Goal: Task Accomplishment & Management: Use online tool/utility

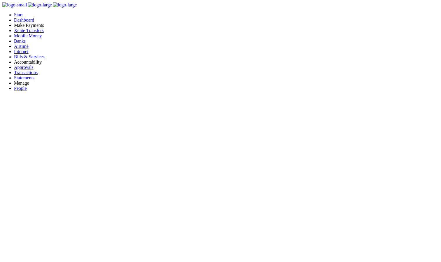
scroll to position [5, 5]
click at [23, 38] on span "Mobile Money" at bounding box center [28, 35] width 28 height 5
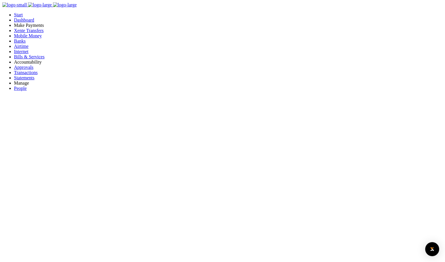
type input "test"
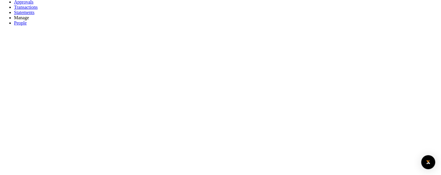
scroll to position [84, 0]
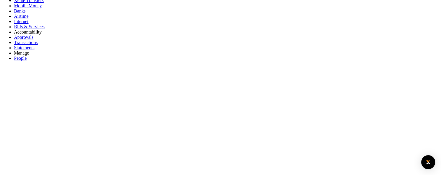
scroll to position [28, 0]
type input "jh"
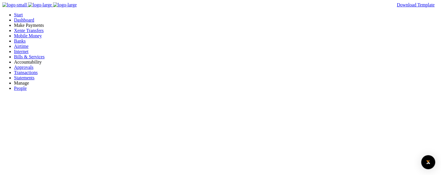
type input "kkjjk"
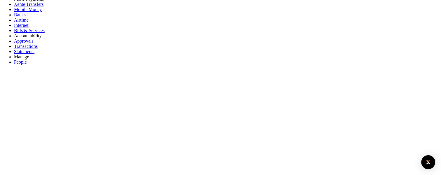
scroll to position [27, 0]
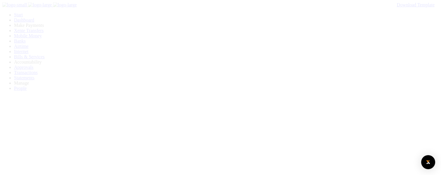
scroll to position [27, 0]
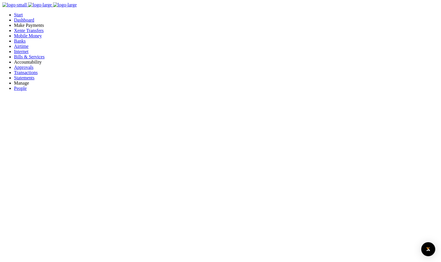
scroll to position [5, 5]
click at [27, 38] on span "Mobile Money" at bounding box center [28, 35] width 28 height 5
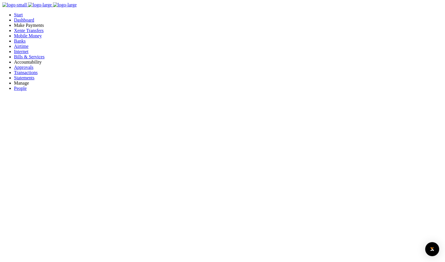
type input "qwert"
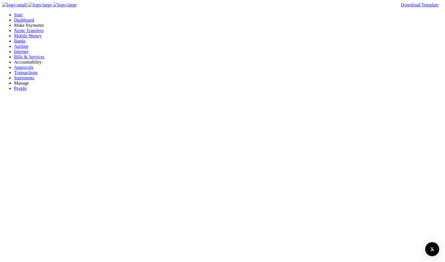
type input "qwert"
